Goal: Information Seeking & Learning: Understand process/instructions

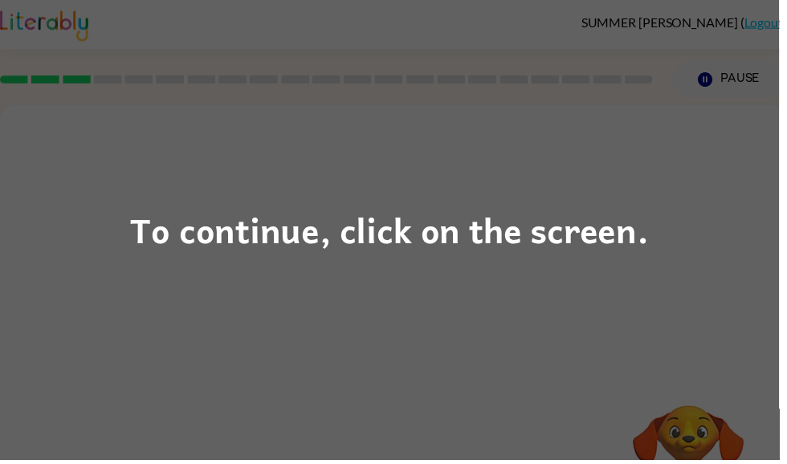
scroll to position [0, 2]
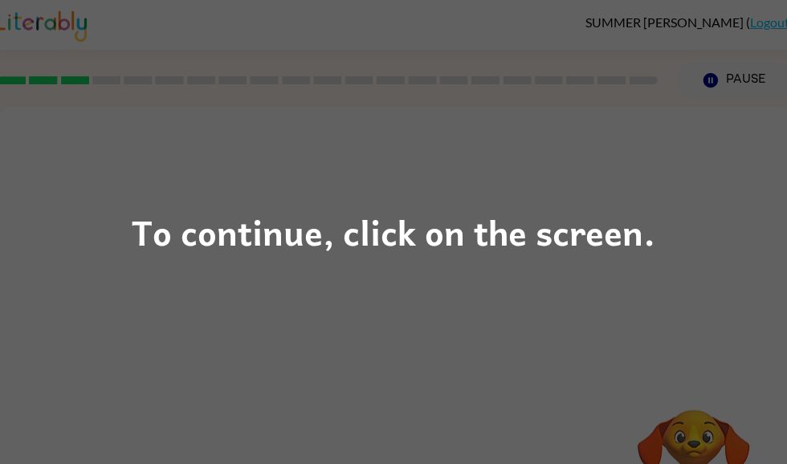
click at [221, 331] on div "To continue, click on the screen." at bounding box center [393, 232] width 787 height 464
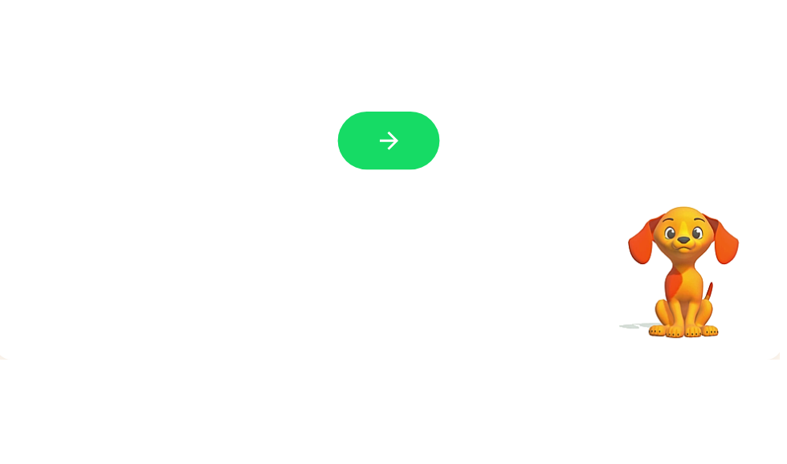
scroll to position [0, 0]
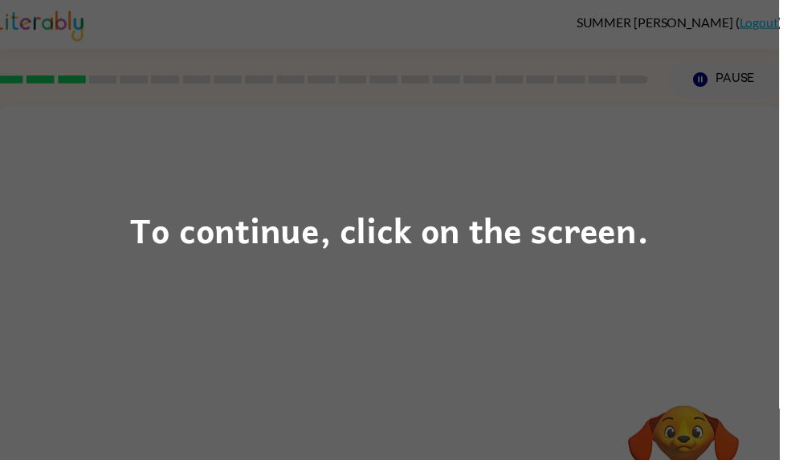
click at [207, 324] on div "To continue, click on the screen." at bounding box center [393, 232] width 787 height 464
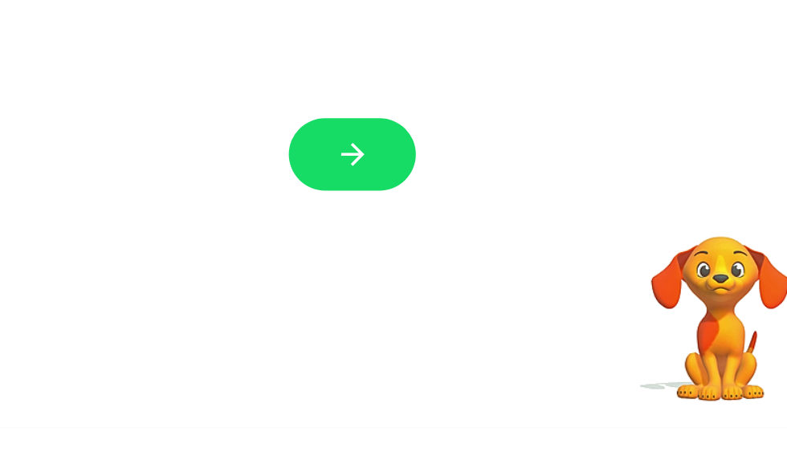
scroll to position [0, 10]
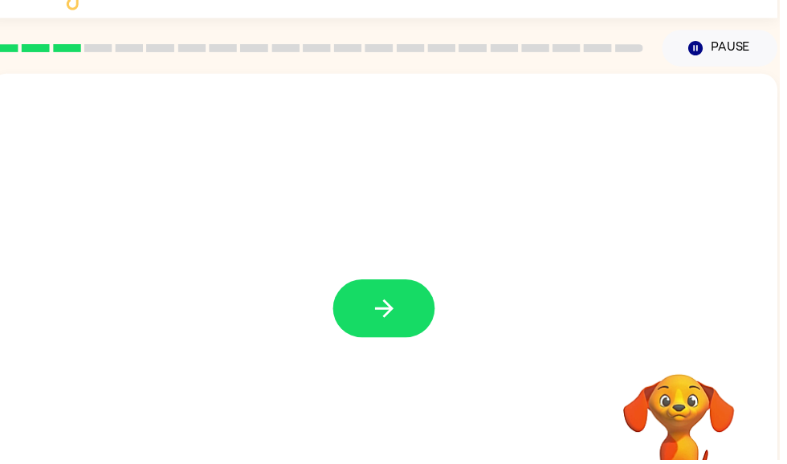
click at [361, 260] on div at bounding box center [387, 303] width 795 height 459
click at [381, 316] on icon "button" at bounding box center [388, 311] width 28 height 28
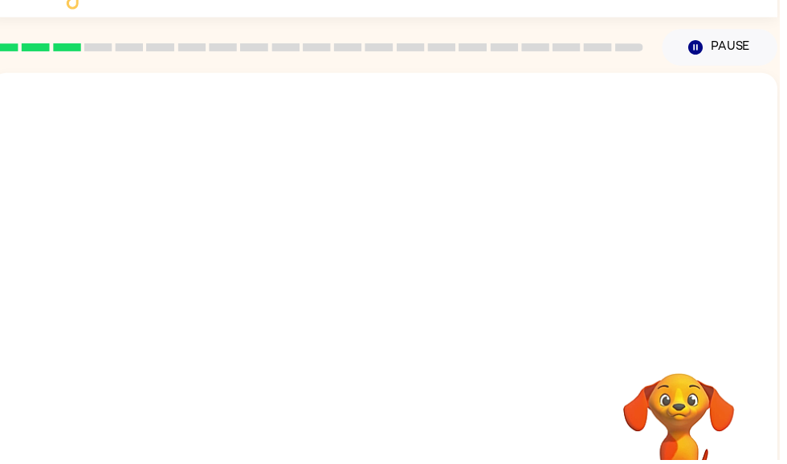
click at [341, 304] on div at bounding box center [387, 303] width 795 height 459
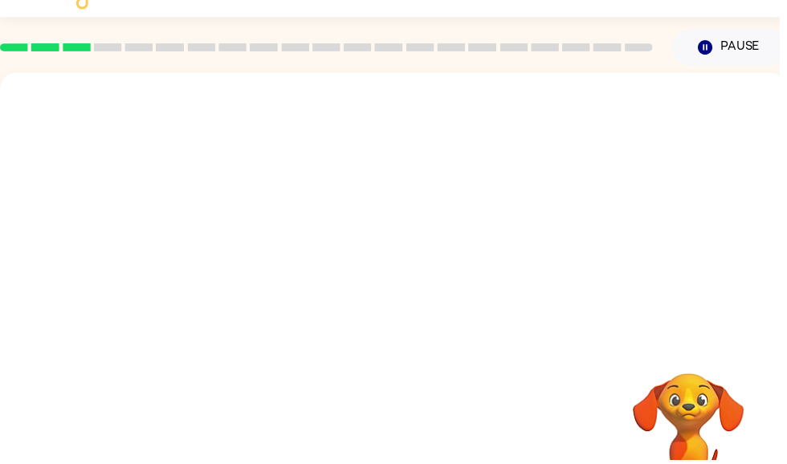
scroll to position [0, 0]
click at [658, 372] on video "Your browser must support playing .mp4 files to use Literably. Please try using…" at bounding box center [695, 433] width 161 height 161
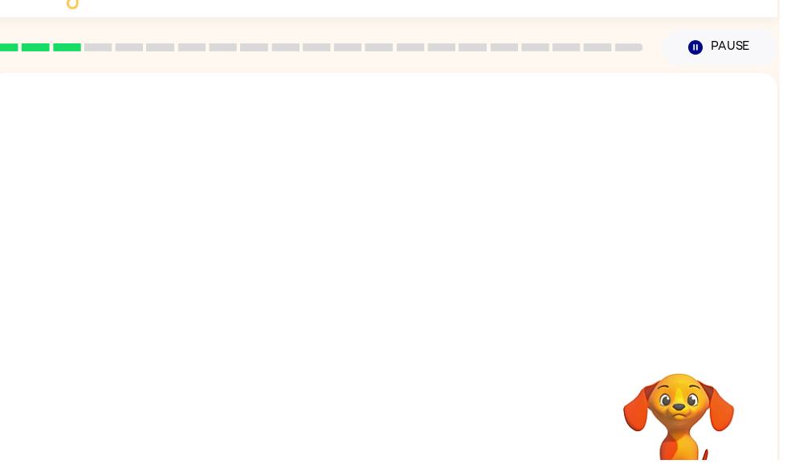
scroll to position [0, 10]
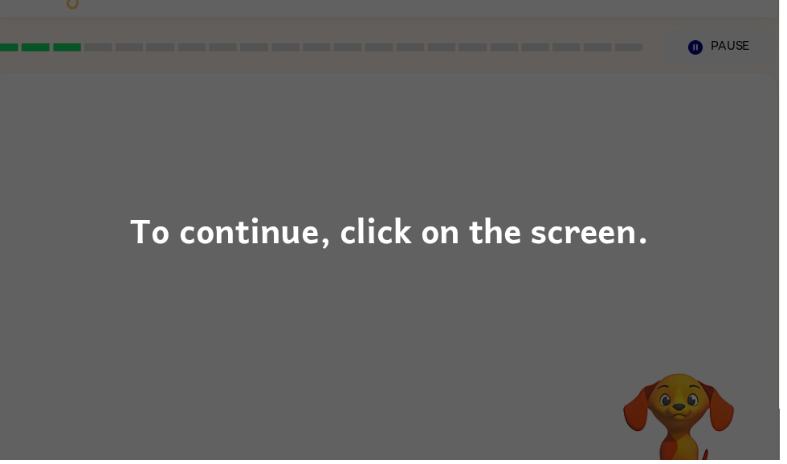
click at [663, 324] on div "To continue, click on the screen." at bounding box center [393, 232] width 787 height 464
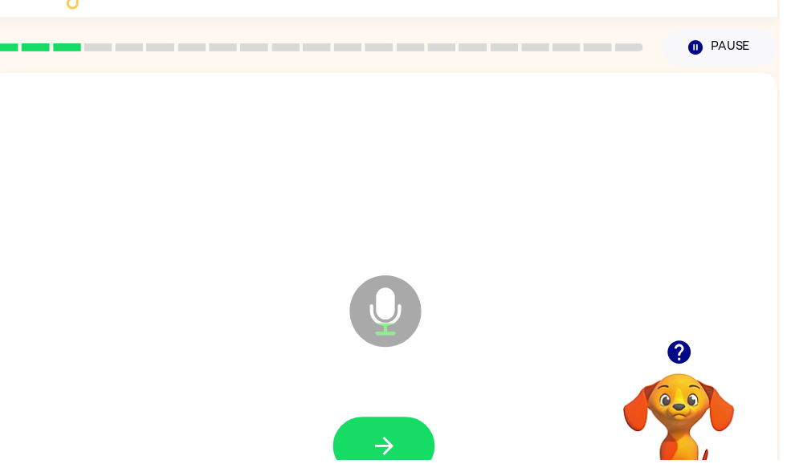
click at [384, 430] on button "button" at bounding box center [387, 451] width 103 height 59
click at [410, 459] on button "button" at bounding box center [387, 451] width 103 height 59
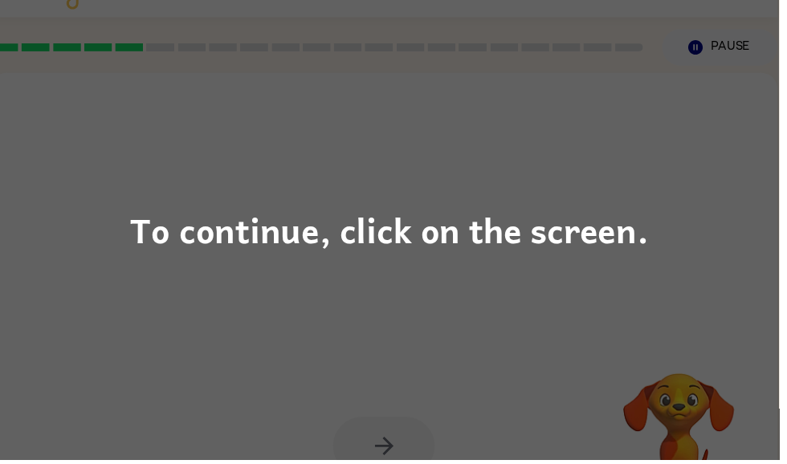
click at [470, 342] on div "To continue, click on the screen." at bounding box center [393, 232] width 787 height 464
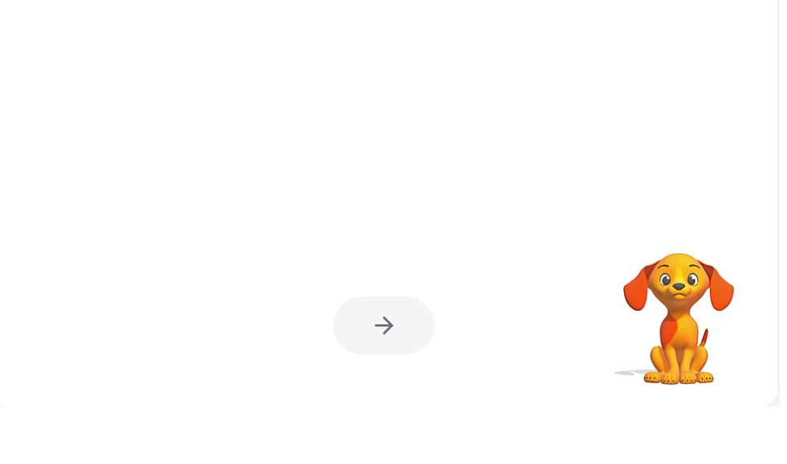
scroll to position [101, 0]
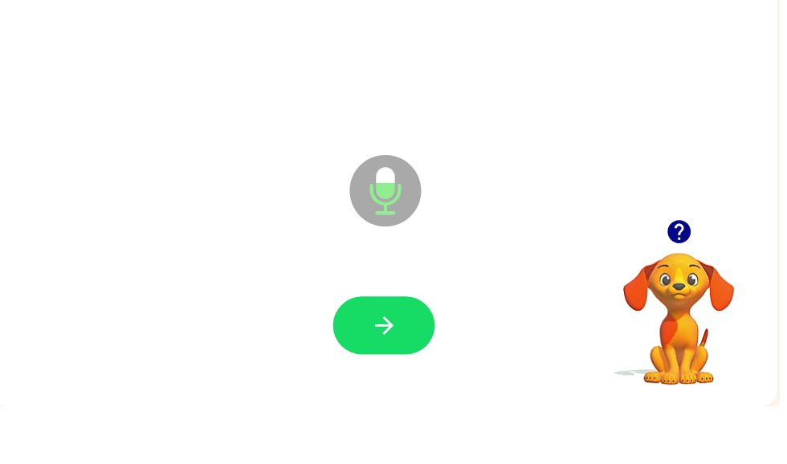
click at [374, 369] on icon "button" at bounding box center [388, 383] width 28 height 28
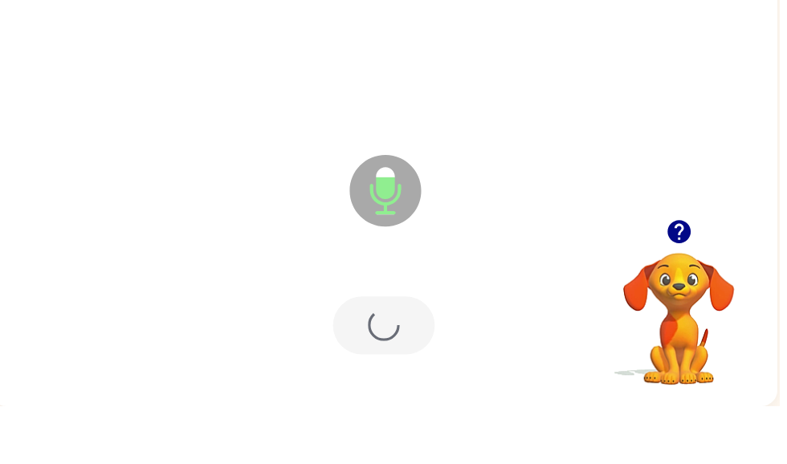
click at [694, 284] on video "Your browser must support playing .mp4 files to use Literably. Please try using…" at bounding box center [685, 364] width 161 height 161
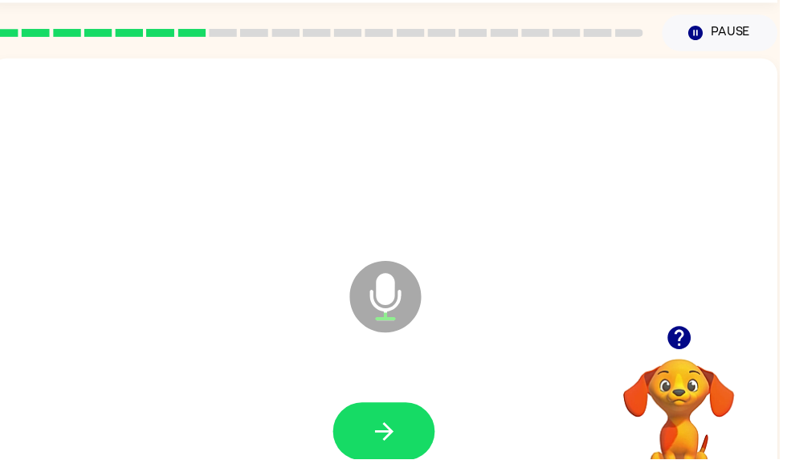
scroll to position [47, 0]
click at [678, 326] on button "button" at bounding box center [686, 340] width 41 height 41
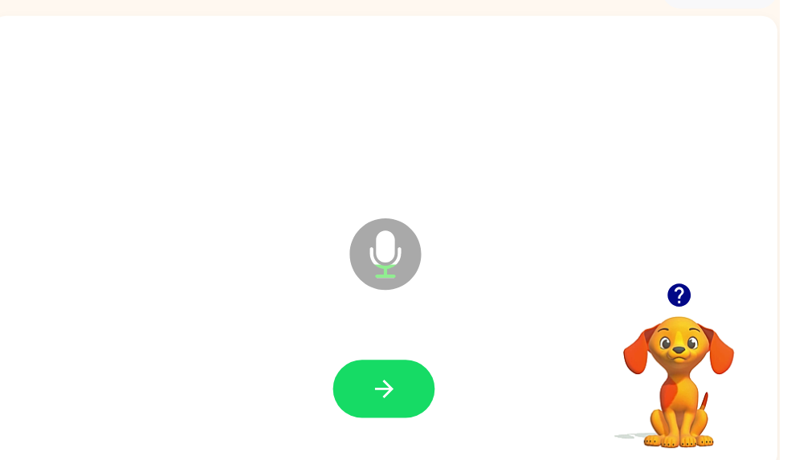
scroll to position [101, 0]
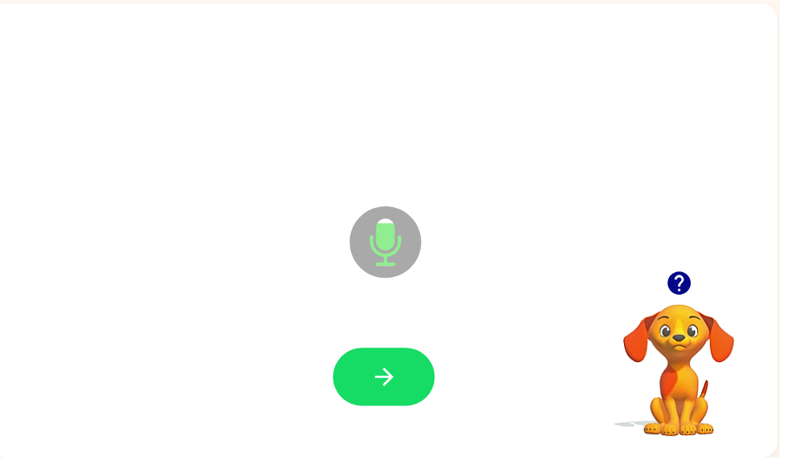
click at [408, 373] on button "button" at bounding box center [387, 382] width 103 height 59
click at [699, 278] on icon "button" at bounding box center [686, 288] width 28 height 28
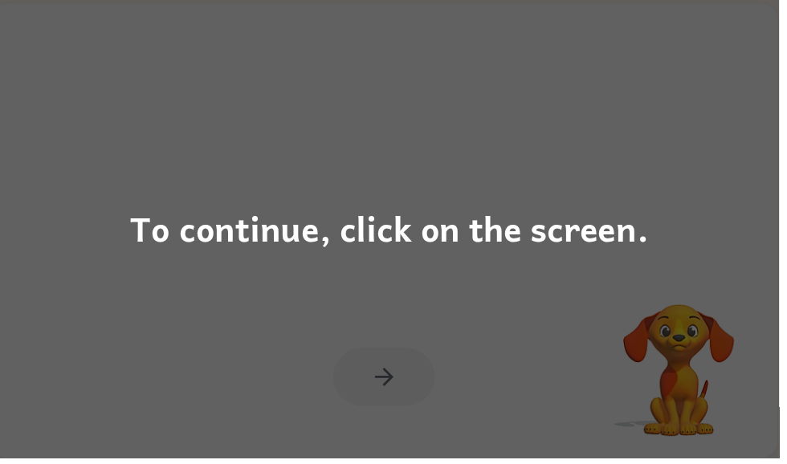
click at [733, 335] on div "To continue, click on the screen." at bounding box center [393, 232] width 787 height 464
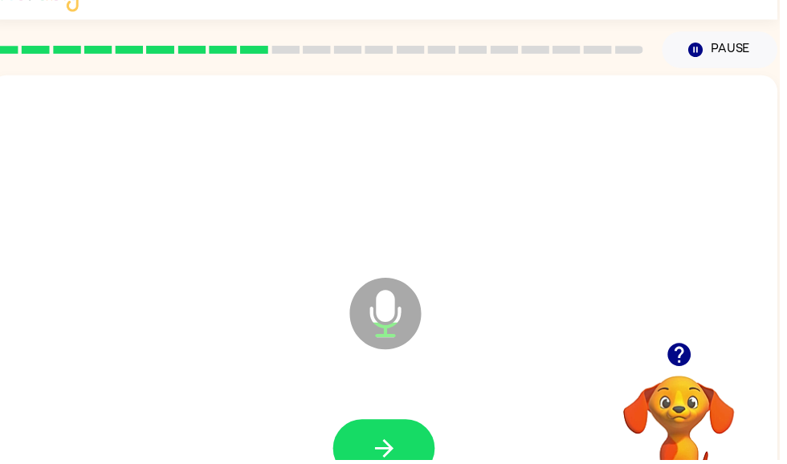
scroll to position [31, 0]
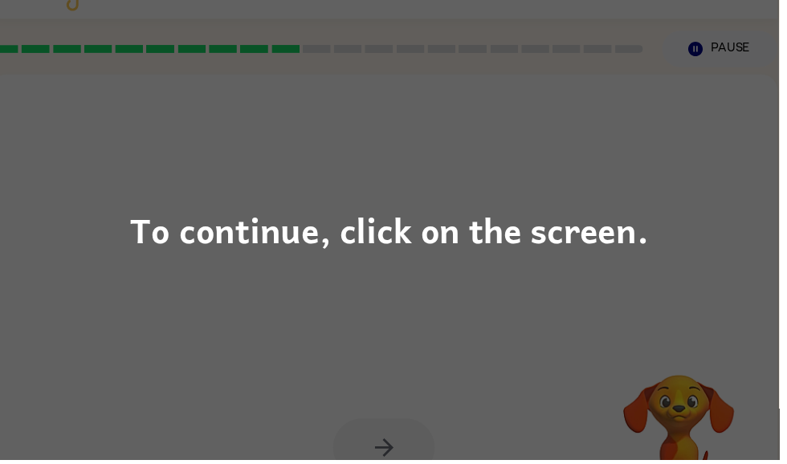
click at [129, 344] on div "To continue, click on the screen." at bounding box center [393, 232] width 787 height 464
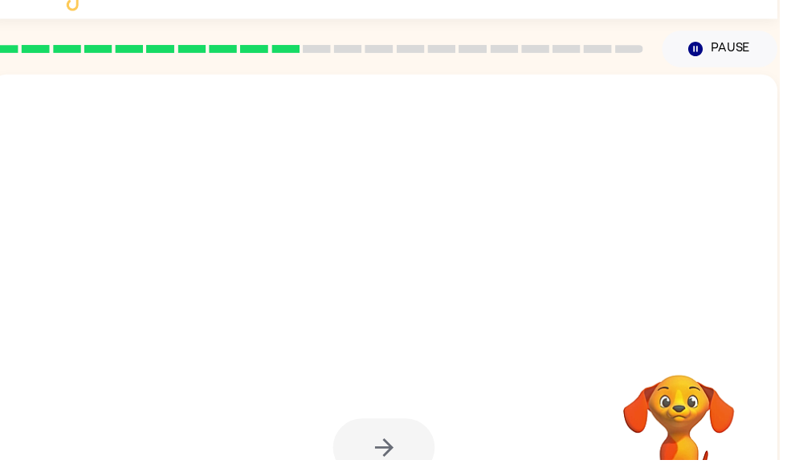
click at [658, 291] on div at bounding box center [349, 276] width 686 height 58
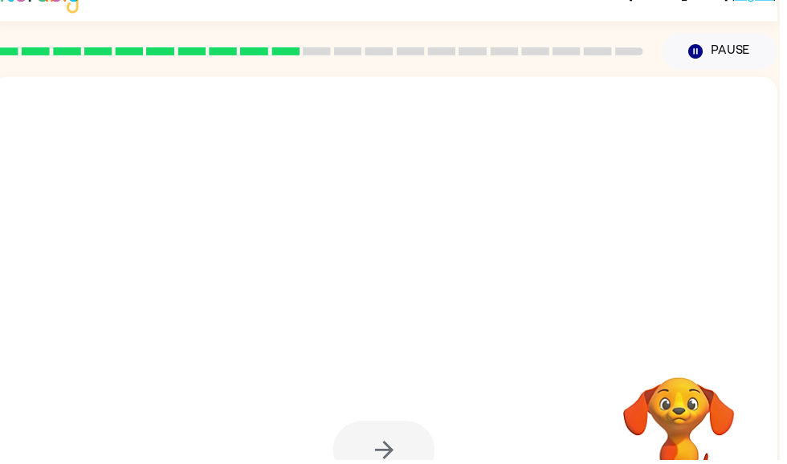
scroll to position [29, 0]
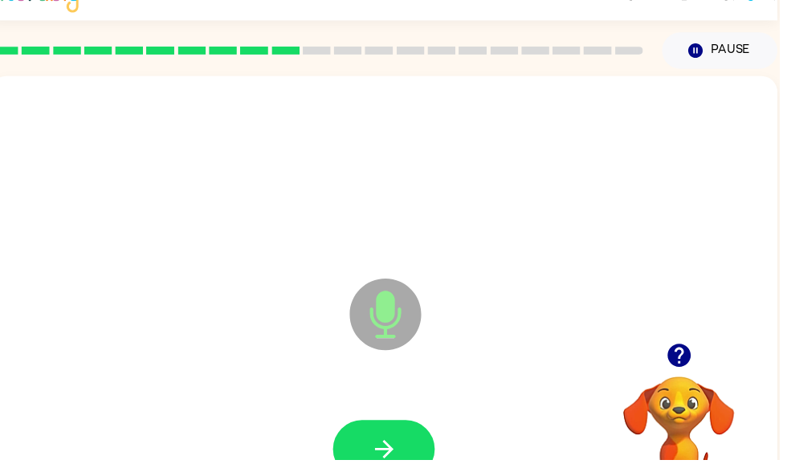
click at [685, 354] on icon "button" at bounding box center [686, 359] width 28 height 28
click at [421, 440] on button "button" at bounding box center [387, 454] width 103 height 59
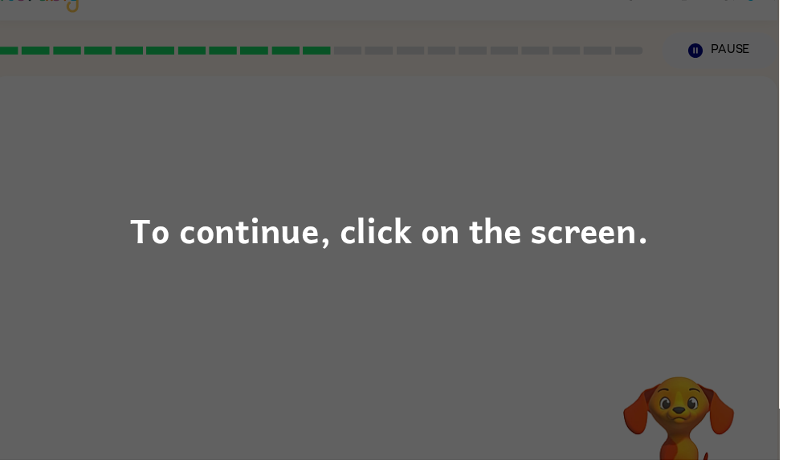
click at [609, 328] on div "To continue, click on the screen." at bounding box center [393, 232] width 787 height 464
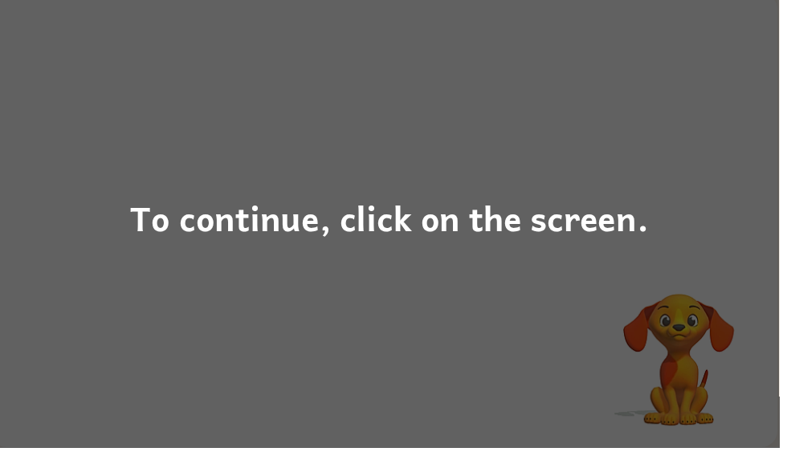
scroll to position [86, 0]
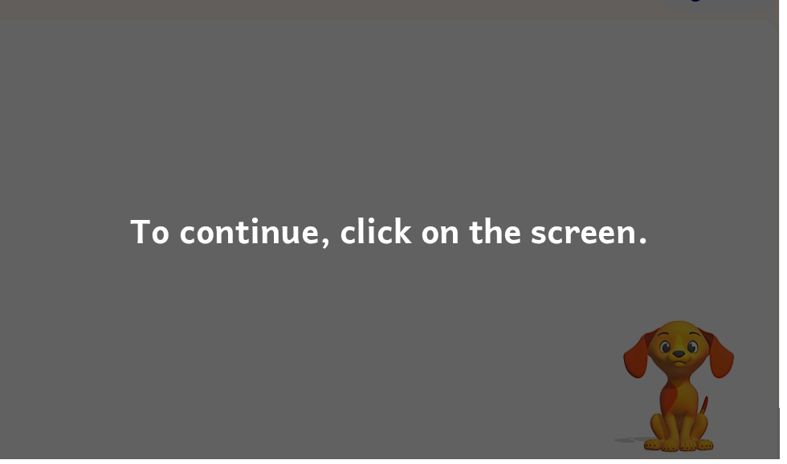
click at [272, 162] on div "To continue, click on the screen." at bounding box center [393, 232] width 787 height 464
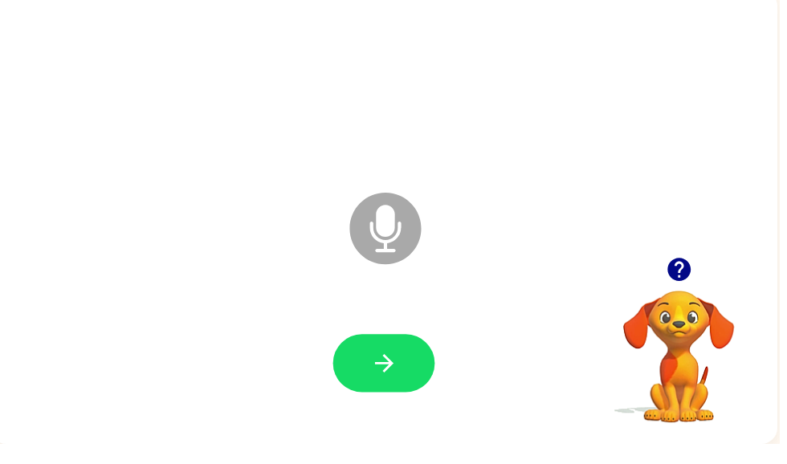
scroll to position [101, 0]
click at [412, 371] on button "button" at bounding box center [387, 382] width 103 height 59
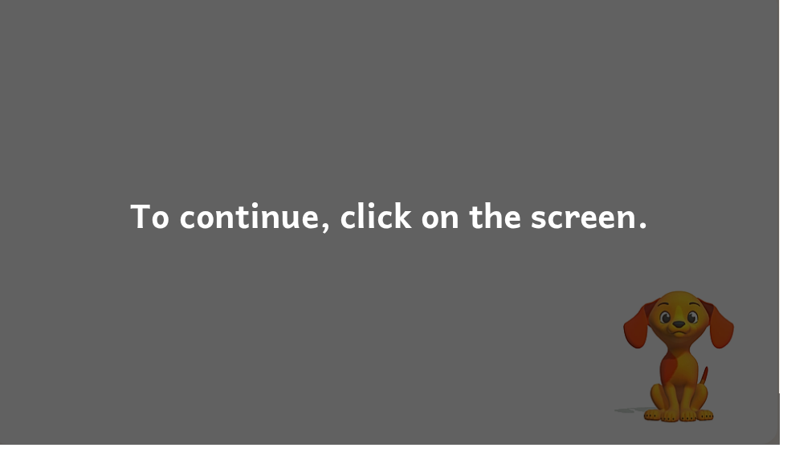
click at [0, 278] on div "To continue, click on the screen." at bounding box center [393, 232] width 787 height 464
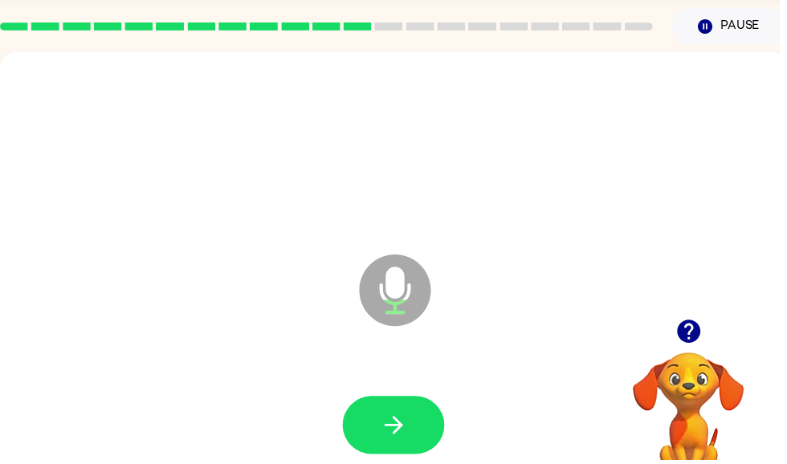
scroll to position [65, 0]
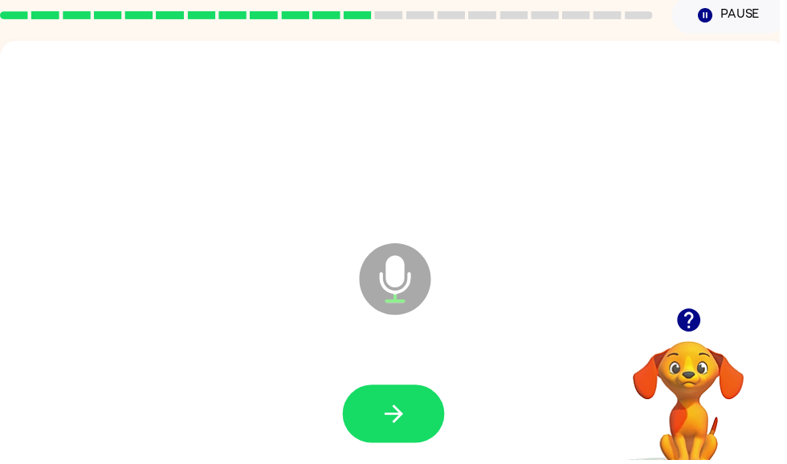
click at [705, 328] on icon "button" at bounding box center [694, 323] width 23 height 23
click at [401, 414] on icon "button" at bounding box center [397, 418] width 18 height 18
click at [385, 390] on button "button" at bounding box center [397, 418] width 103 height 59
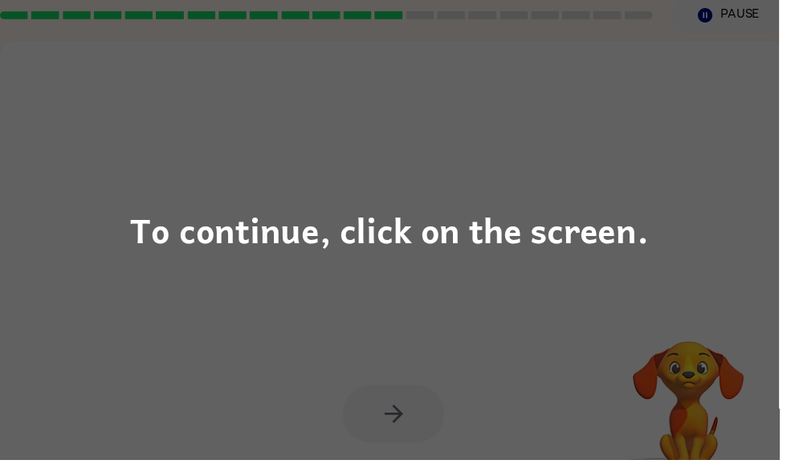
click at [668, 176] on div "To continue, click on the screen." at bounding box center [393, 232] width 787 height 464
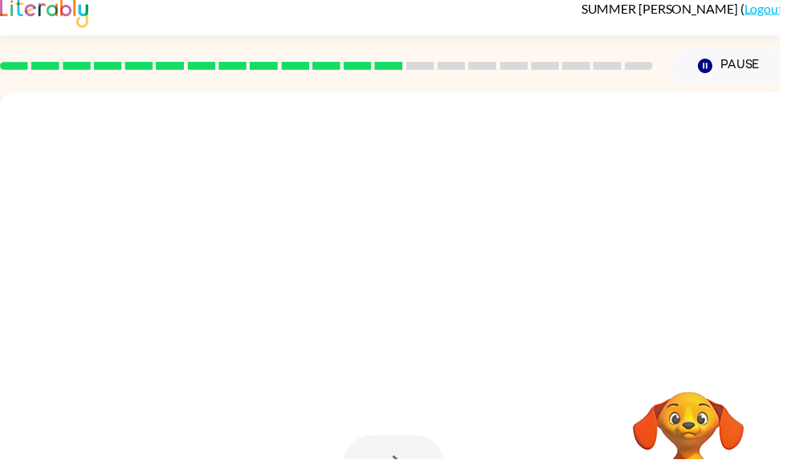
scroll to position [14, 0]
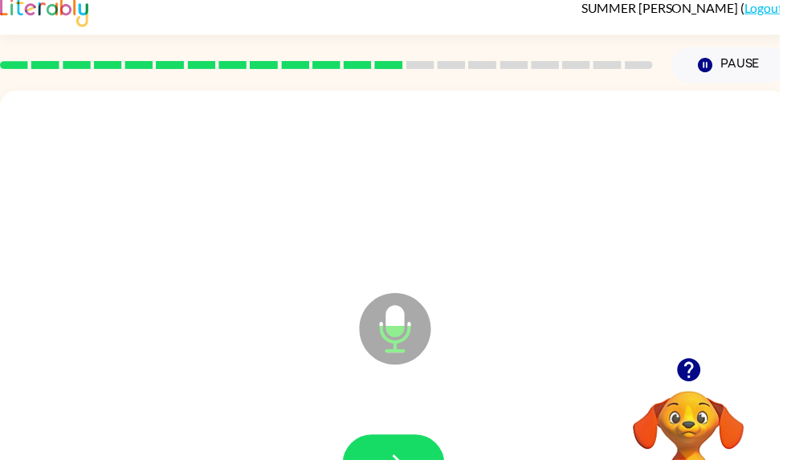
click at [691, 377] on icon "button" at bounding box center [694, 373] width 23 height 23
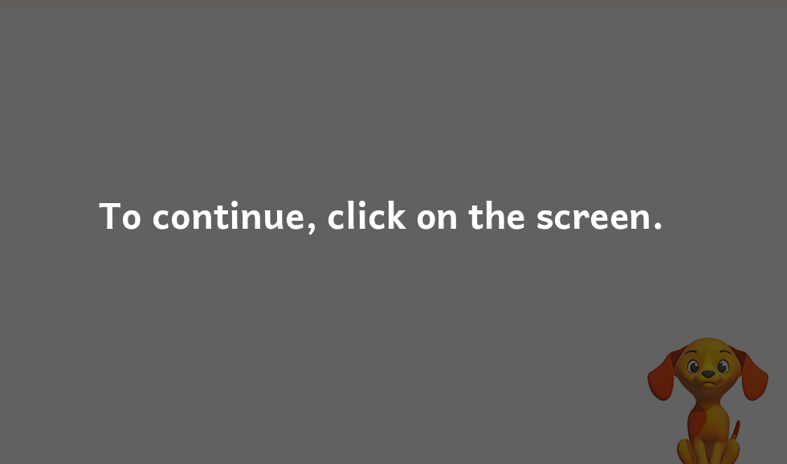
scroll to position [101, 0]
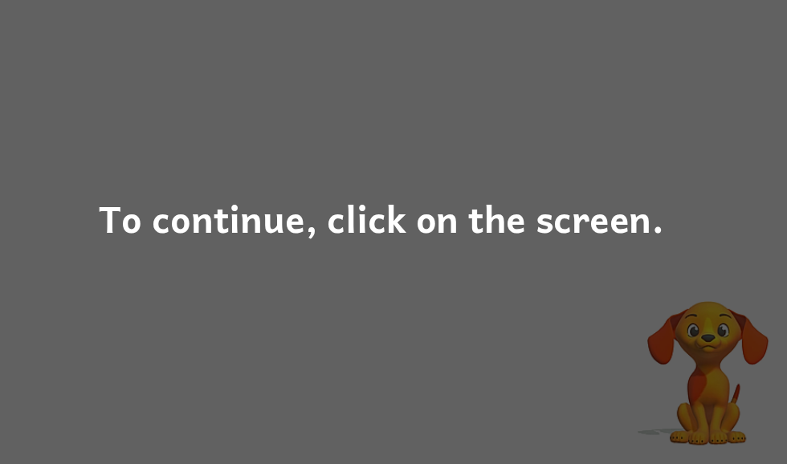
click at [448, 248] on div "To continue, click on the screen." at bounding box center [393, 232] width 787 height 464
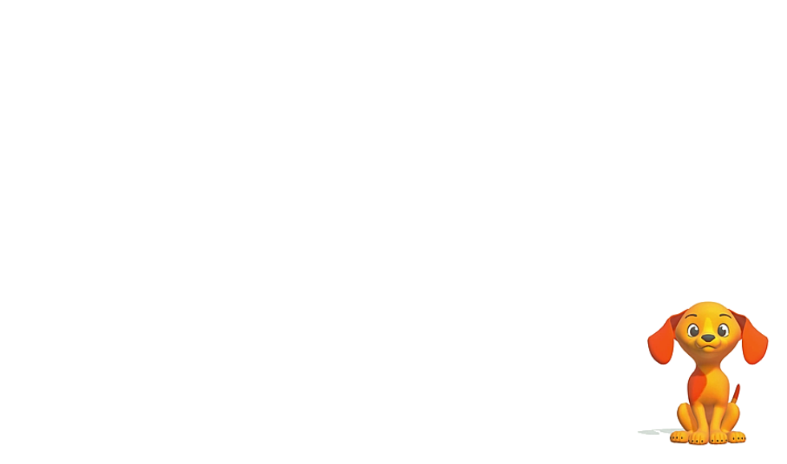
click at [205, 116] on div at bounding box center [397, 104] width 763 height 132
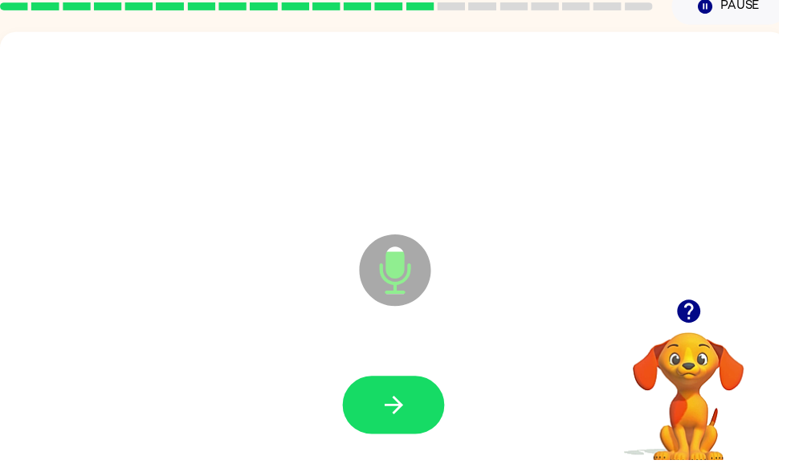
scroll to position [74, 0]
click at [695, 312] on icon "button" at bounding box center [694, 314] width 23 height 23
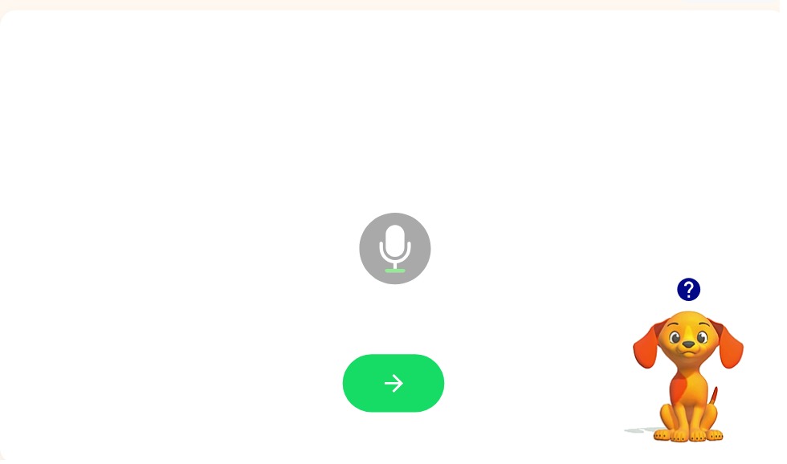
scroll to position [101, 0]
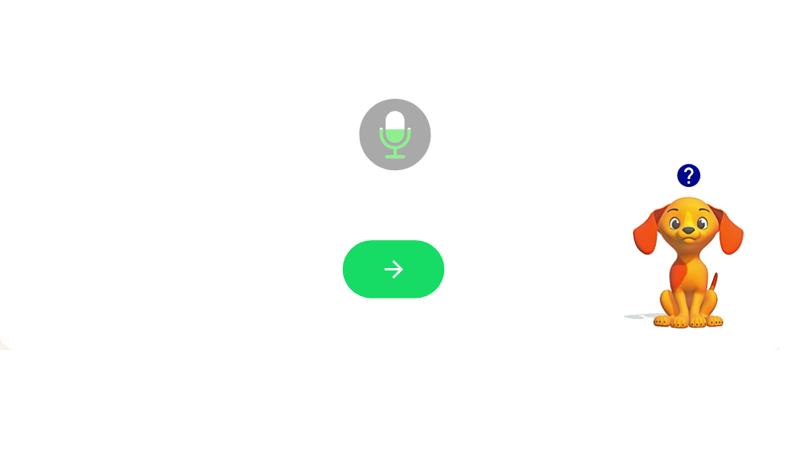
click at [700, 276] on icon "button" at bounding box center [694, 287] width 23 height 23
click at [698, 284] on video "Your browser must support playing .mp4 files to use Literably. Please try using…" at bounding box center [695, 364] width 161 height 161
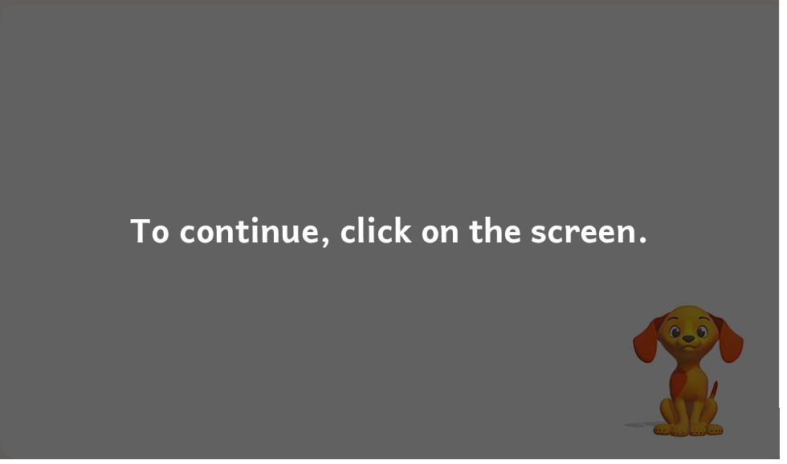
scroll to position [0, 0]
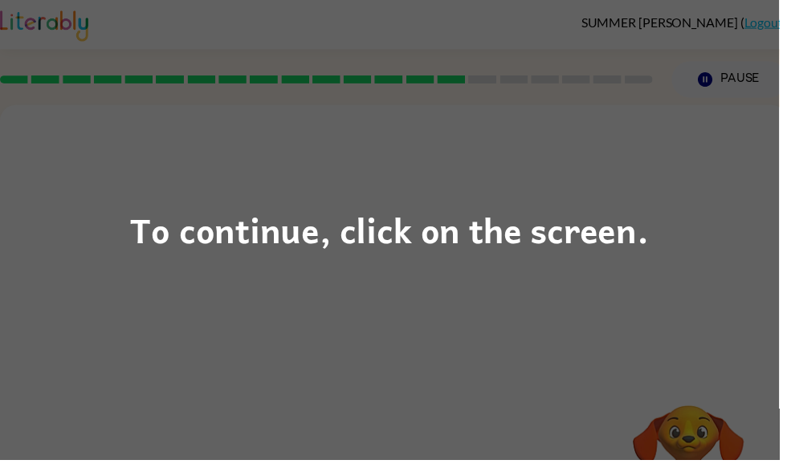
click at [736, 317] on div "To continue, click on the screen." at bounding box center [393, 232] width 787 height 464
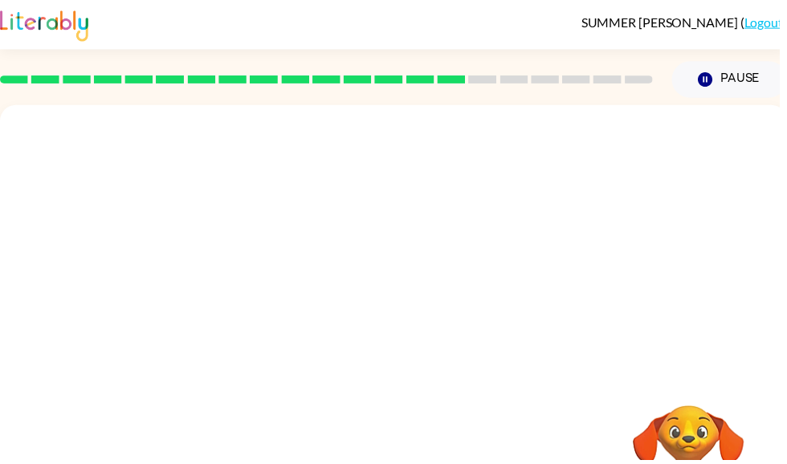
click at [736, 316] on div at bounding box center [397, 335] width 795 height 459
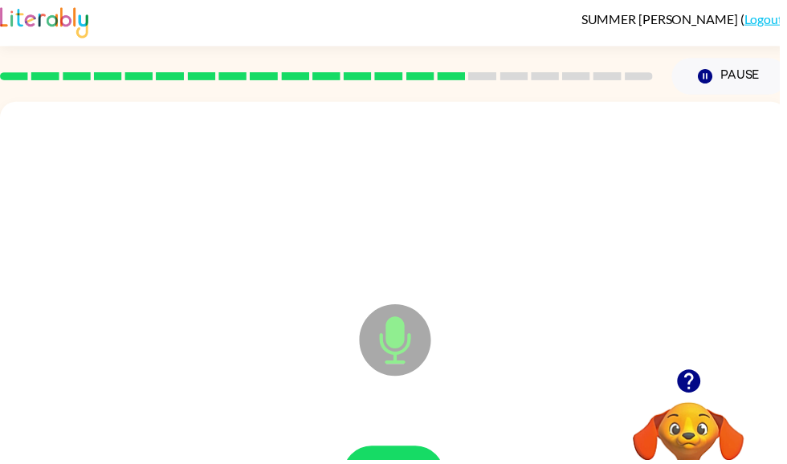
scroll to position [3, 0]
click at [694, 378] on icon "button" at bounding box center [696, 385] width 28 height 28
click at [699, 385] on video "Your browser must support playing .mp4 files to use Literably. Please try using…" at bounding box center [695, 461] width 161 height 161
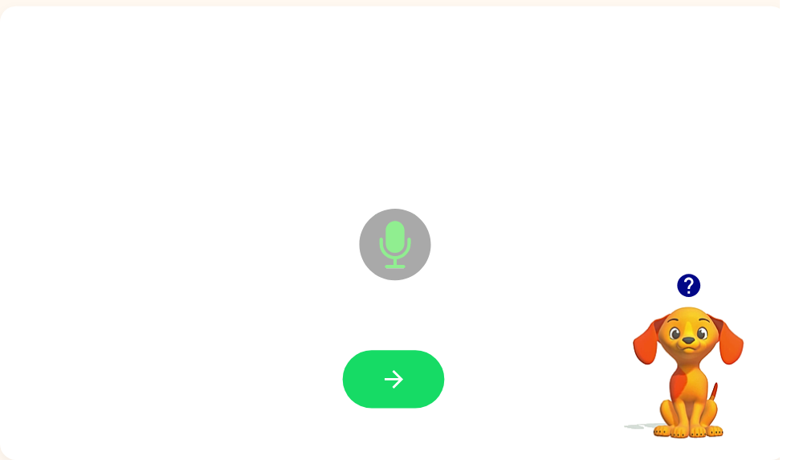
scroll to position [100, 0]
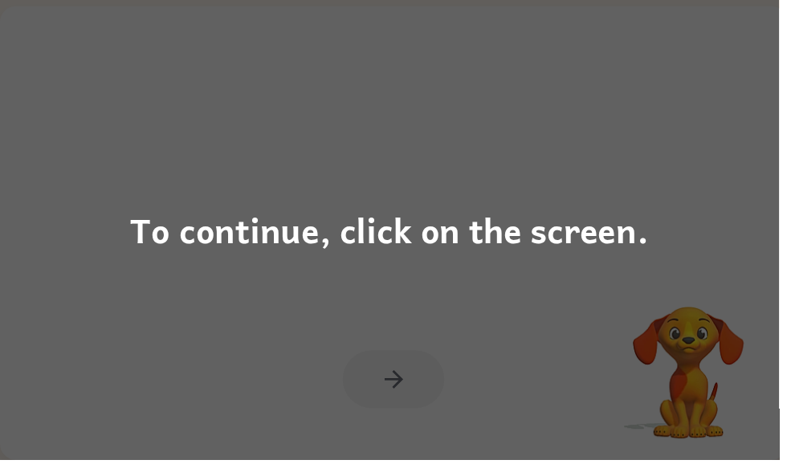
click at [607, 286] on div "To continue, click on the screen." at bounding box center [393, 232] width 787 height 464
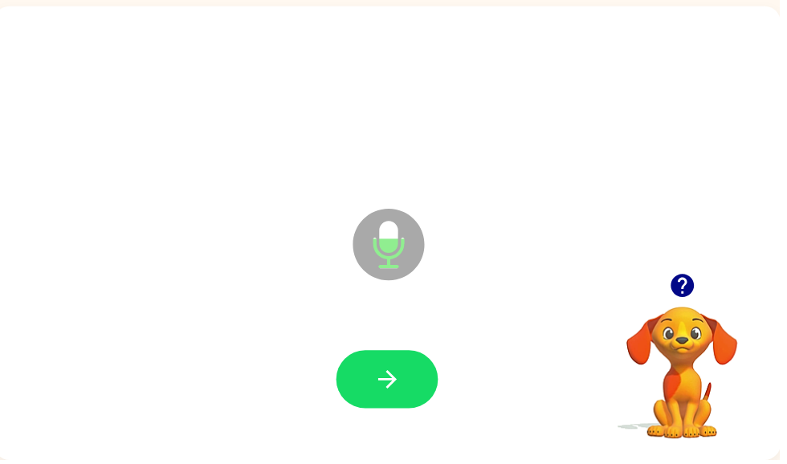
scroll to position [0, 10]
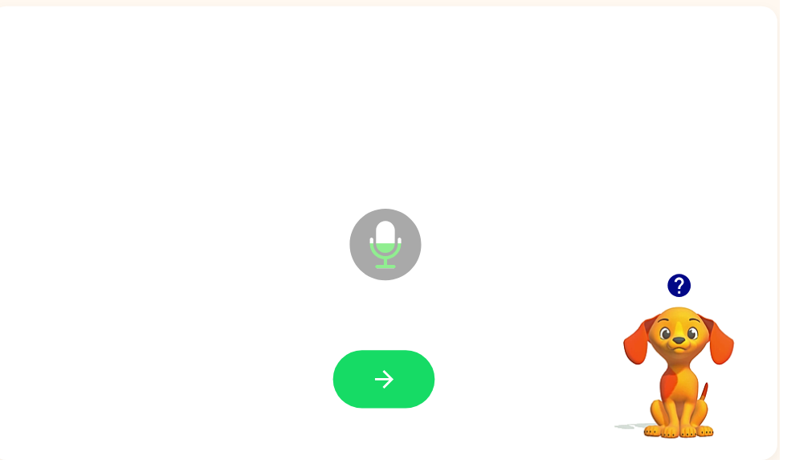
click at [404, 365] on button "button" at bounding box center [387, 383] width 103 height 59
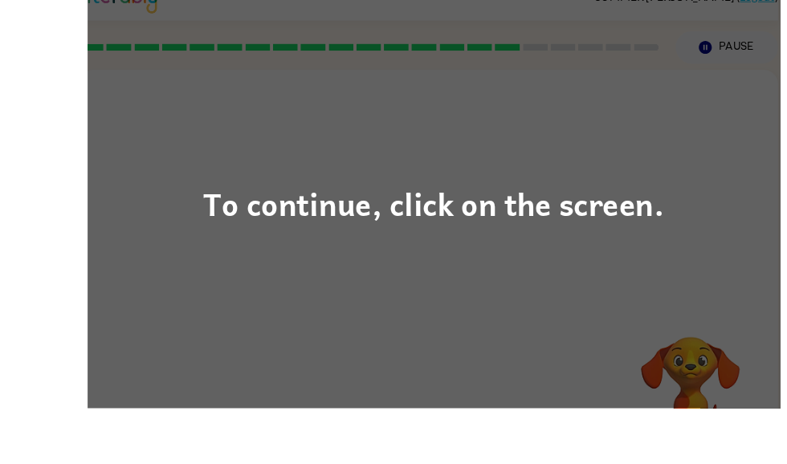
scroll to position [0, 0]
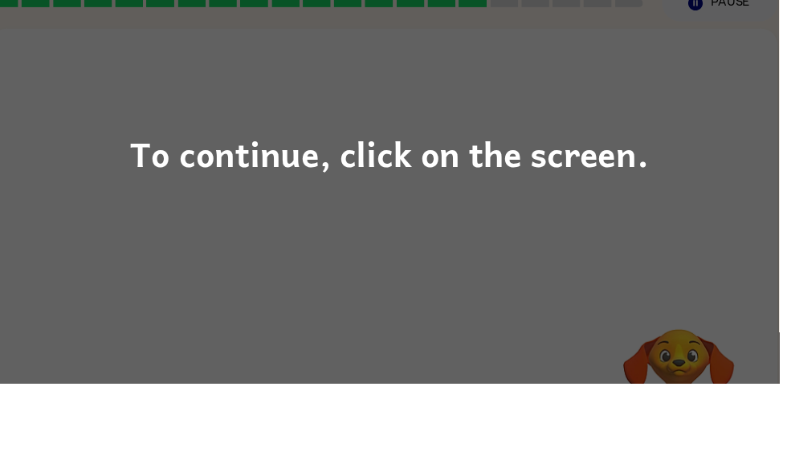
click at [532, 298] on div "To continue, click on the screen." at bounding box center [393, 232] width 787 height 464
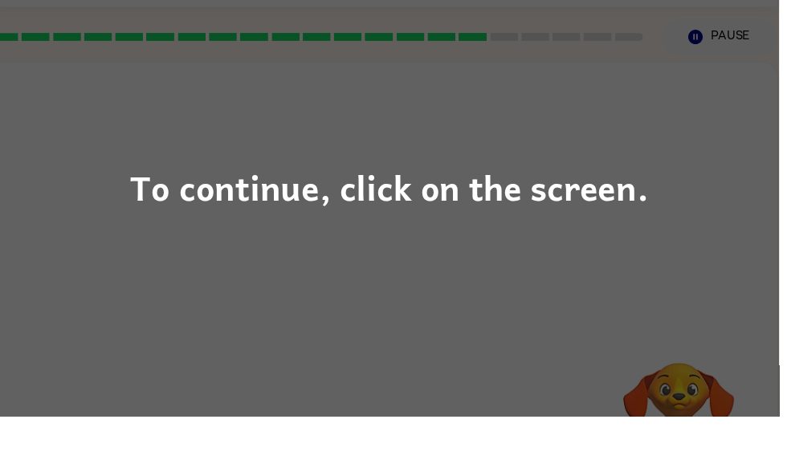
scroll to position [101, 0]
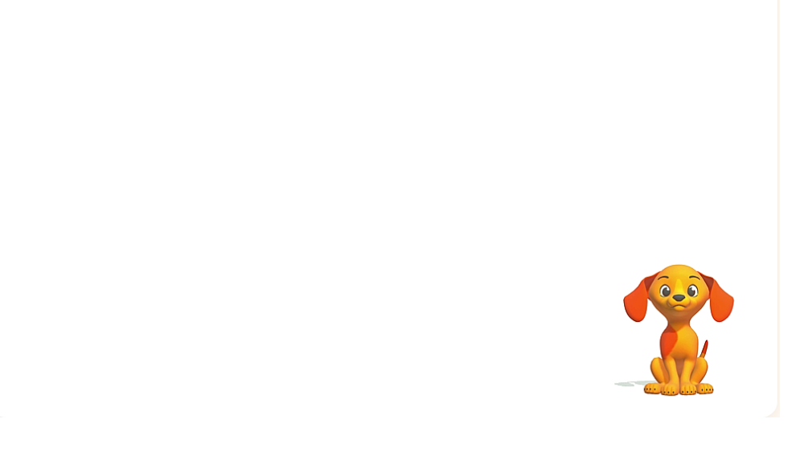
click at [544, 331] on div at bounding box center [387, 383] width 763 height 132
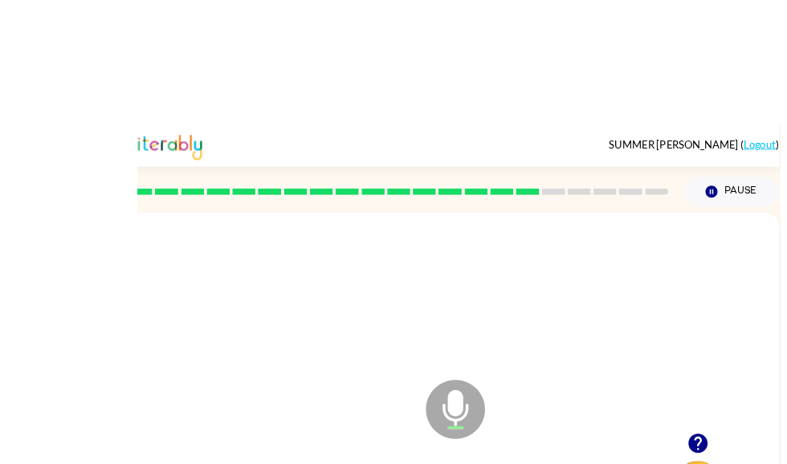
scroll to position [4, 0]
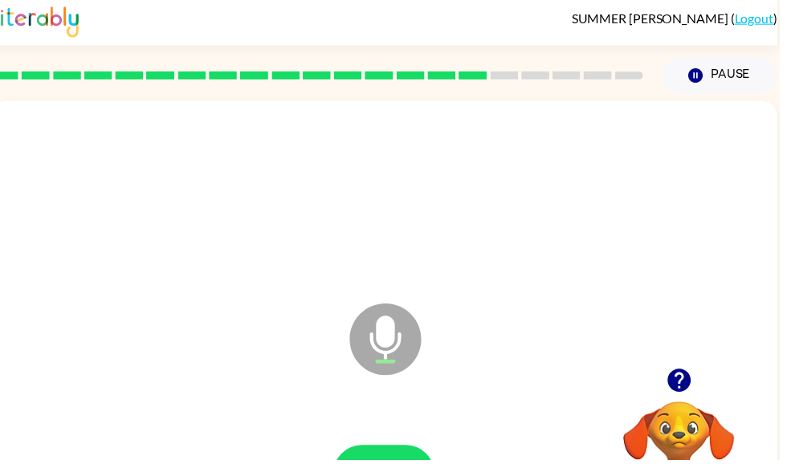
click at [673, 373] on icon "button" at bounding box center [686, 384] width 28 height 28
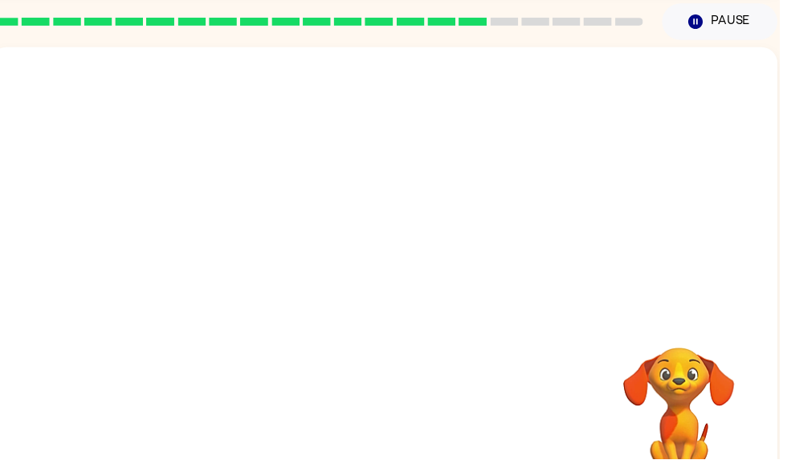
scroll to position [59, 0]
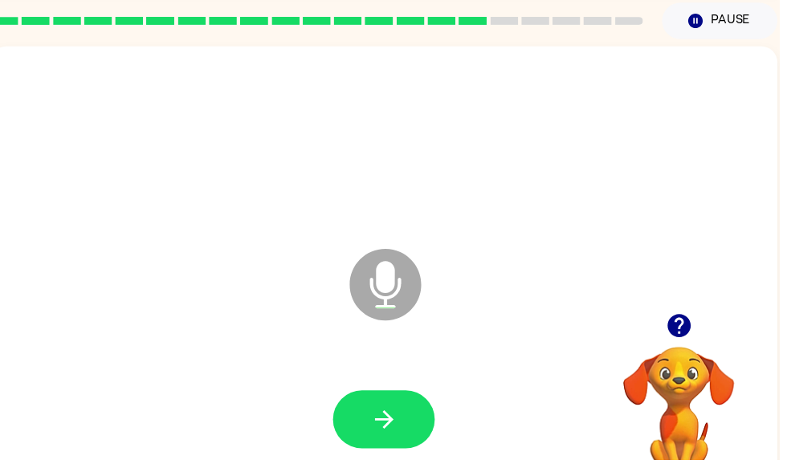
click at [396, 439] on button "button" at bounding box center [387, 423] width 103 height 59
click at [679, 336] on icon "button" at bounding box center [685, 328] width 23 height 23
click at [680, 336] on video "Your browser must support playing .mp4 files to use Literably. Please try using…" at bounding box center [685, 405] width 161 height 161
click at [402, 425] on button "button" at bounding box center [387, 423] width 103 height 59
click at [422, 408] on button "button" at bounding box center [387, 423] width 103 height 59
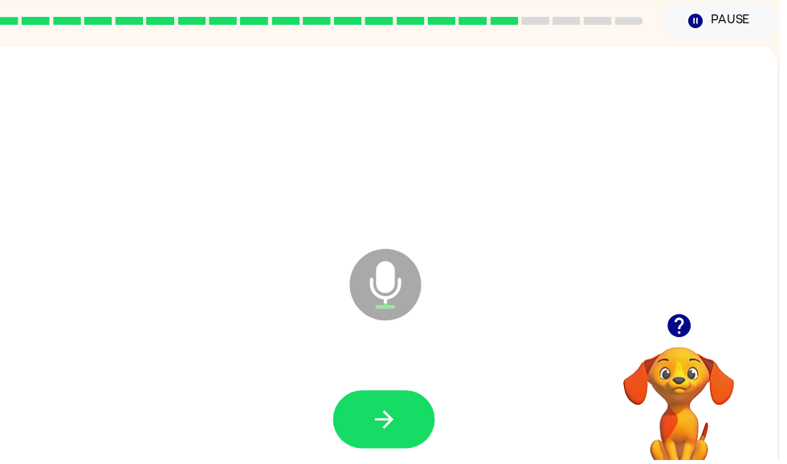
click at [389, 400] on button "button" at bounding box center [387, 423] width 103 height 59
click at [373, 399] on button "button" at bounding box center [387, 423] width 103 height 59
click at [379, 414] on icon "button" at bounding box center [388, 424] width 28 height 28
click at [686, 329] on icon "button" at bounding box center [685, 328] width 23 height 23
click at [374, 421] on icon "button" at bounding box center [388, 424] width 28 height 28
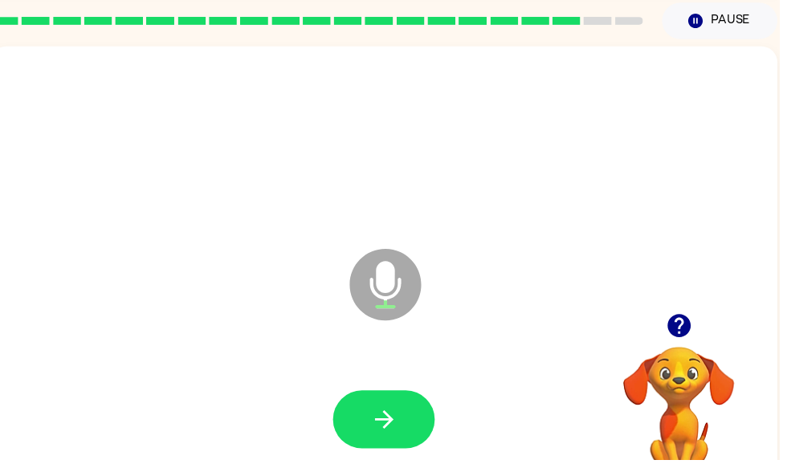
click at [680, 310] on button "button" at bounding box center [686, 328] width 41 height 41
click at [414, 416] on button "button" at bounding box center [387, 423] width 103 height 59
click at [377, 431] on icon "button" at bounding box center [388, 424] width 28 height 28
click at [385, 420] on icon "button" at bounding box center [388, 424] width 28 height 28
